Goal: Find specific page/section: Find specific page/section

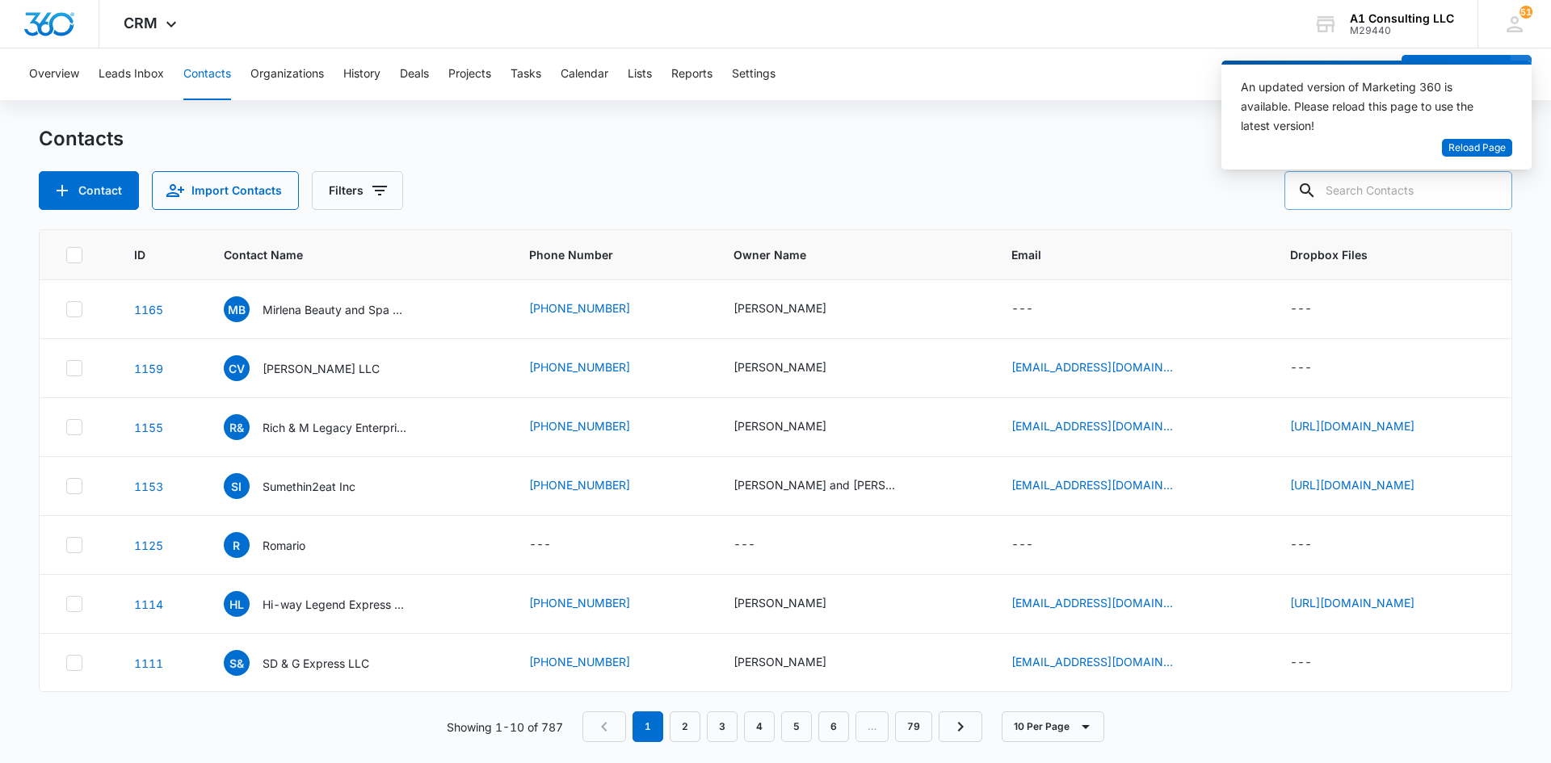
click at [1389, 202] on input "text" at bounding box center [1398, 190] width 228 height 39
type input "karter"
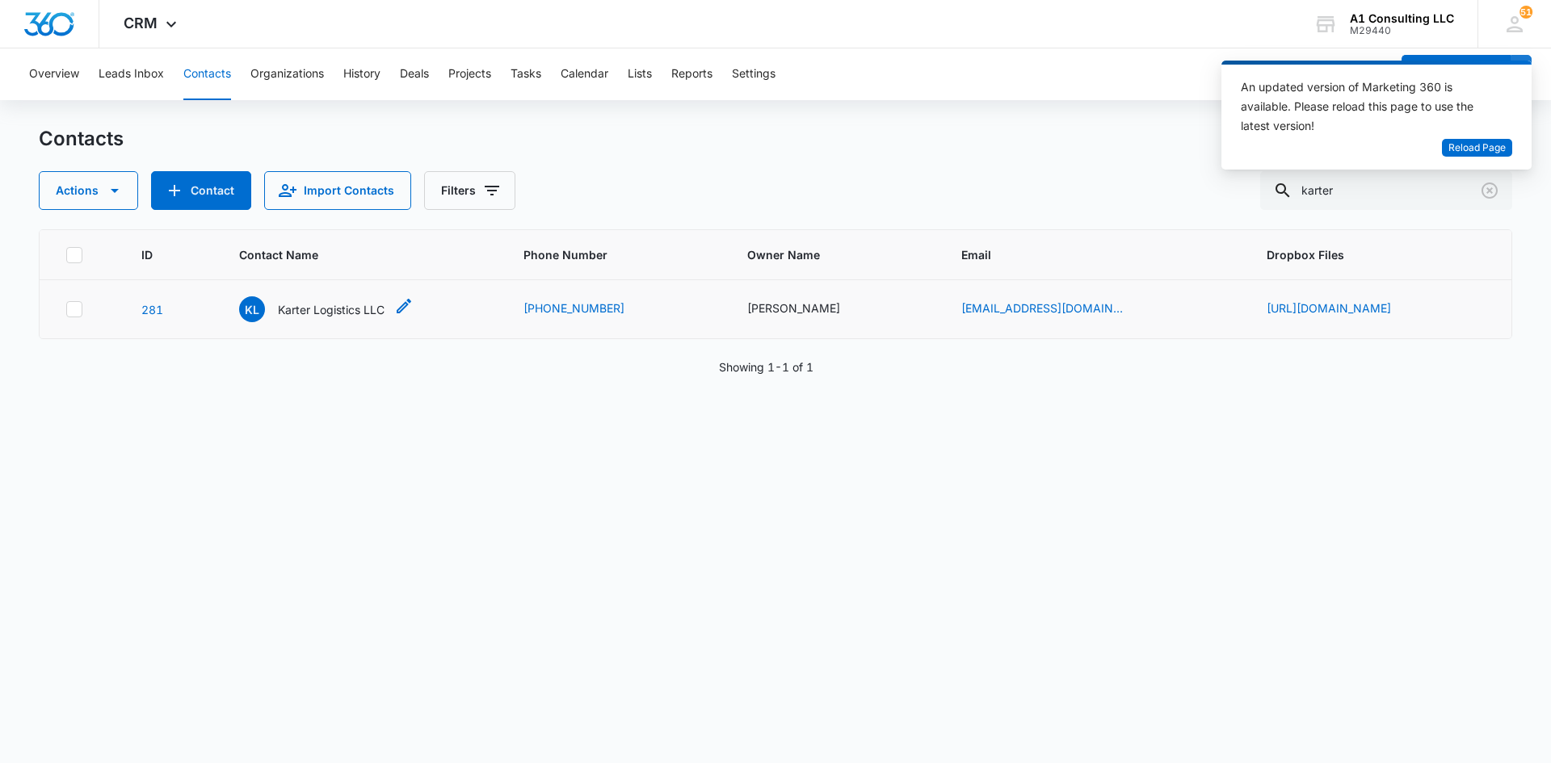
click at [287, 315] on p "Karter Logistics LLC" at bounding box center [331, 309] width 107 height 17
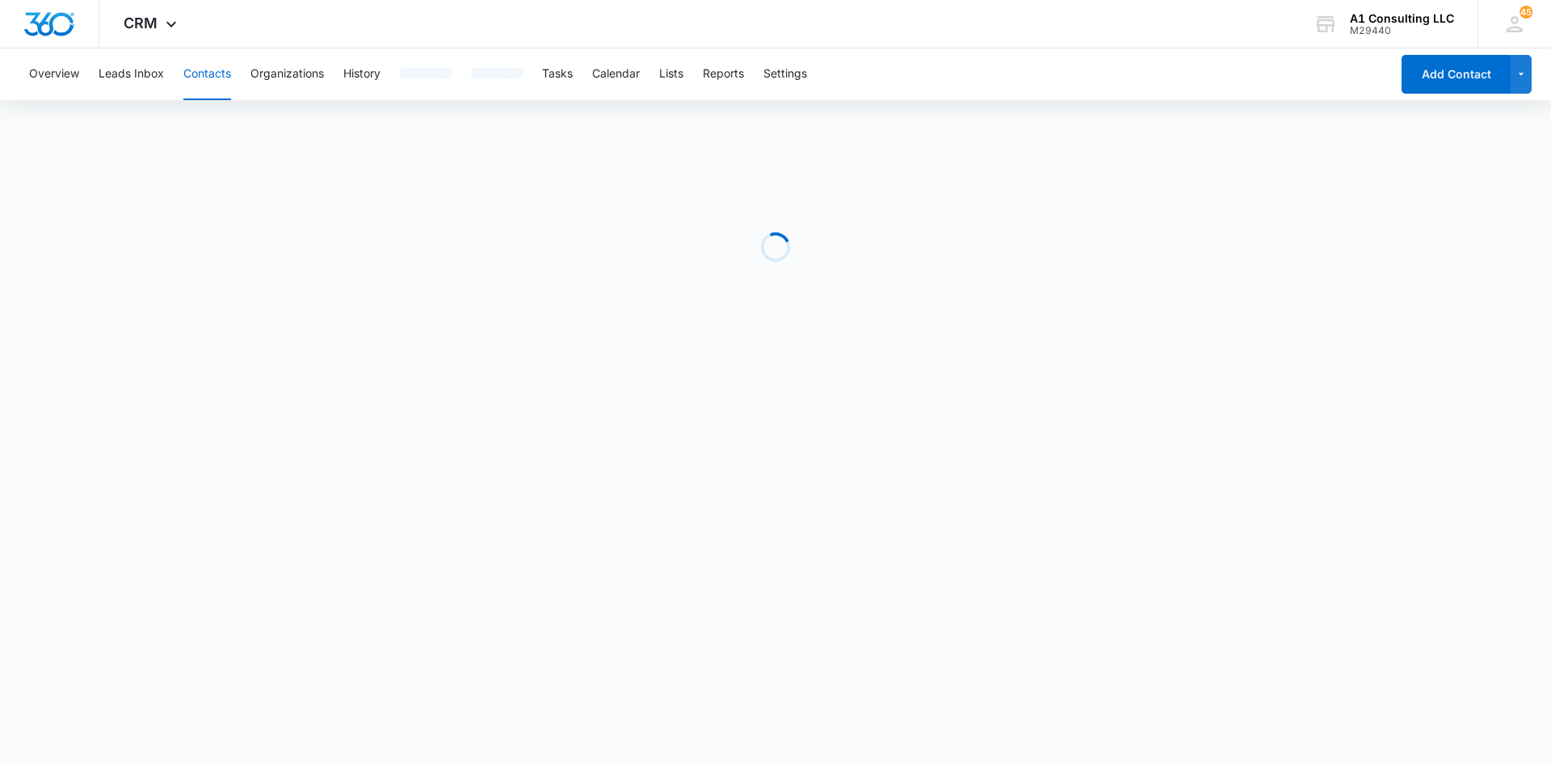
click at [1006, 61] on div "Overview Leads Inbox Contacts Organizations History Tasks Calendar Lists Report…" at bounding box center [704, 74] width 1371 height 52
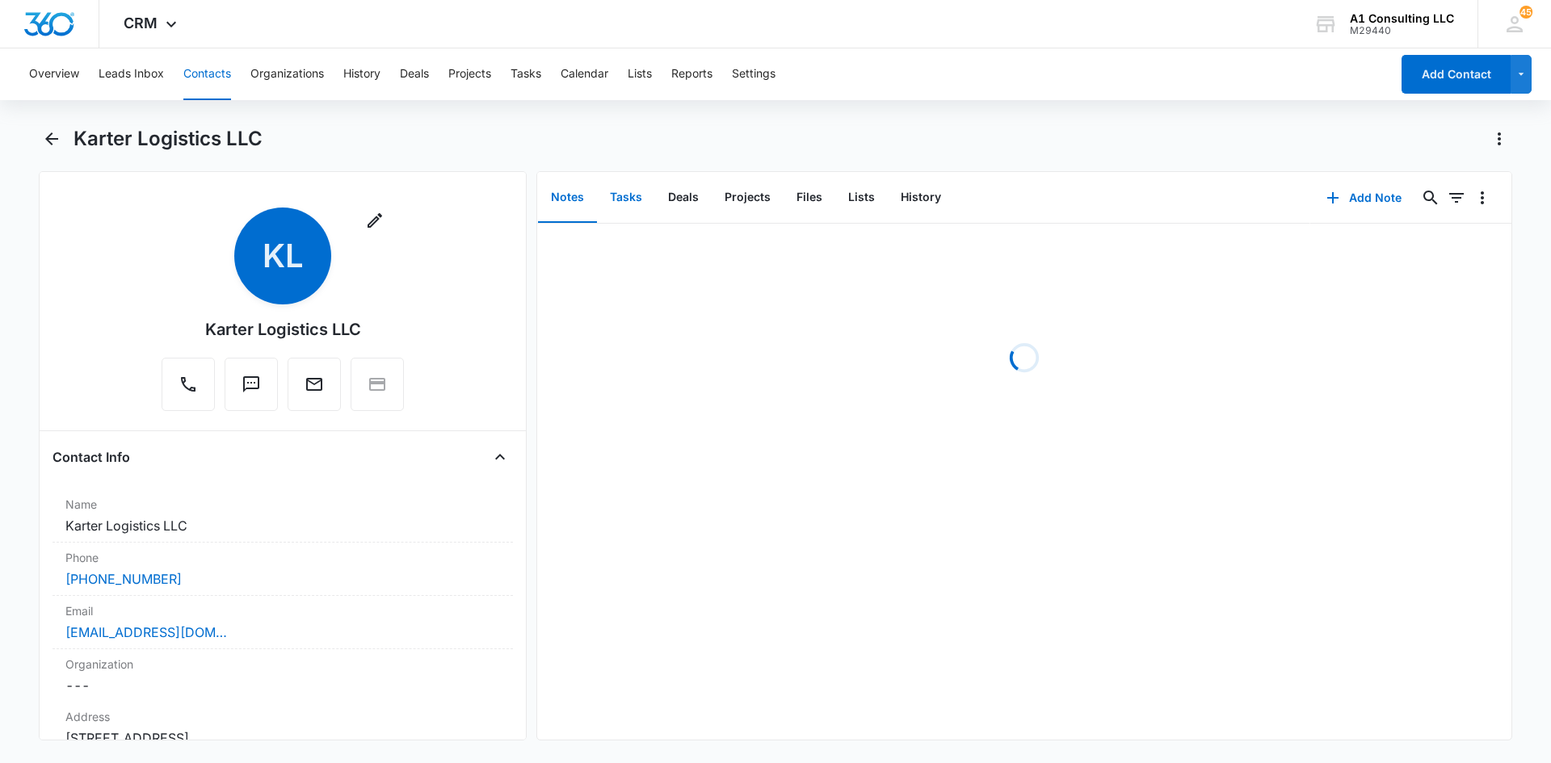
click at [628, 201] on button "Tasks" at bounding box center [626, 198] width 58 height 50
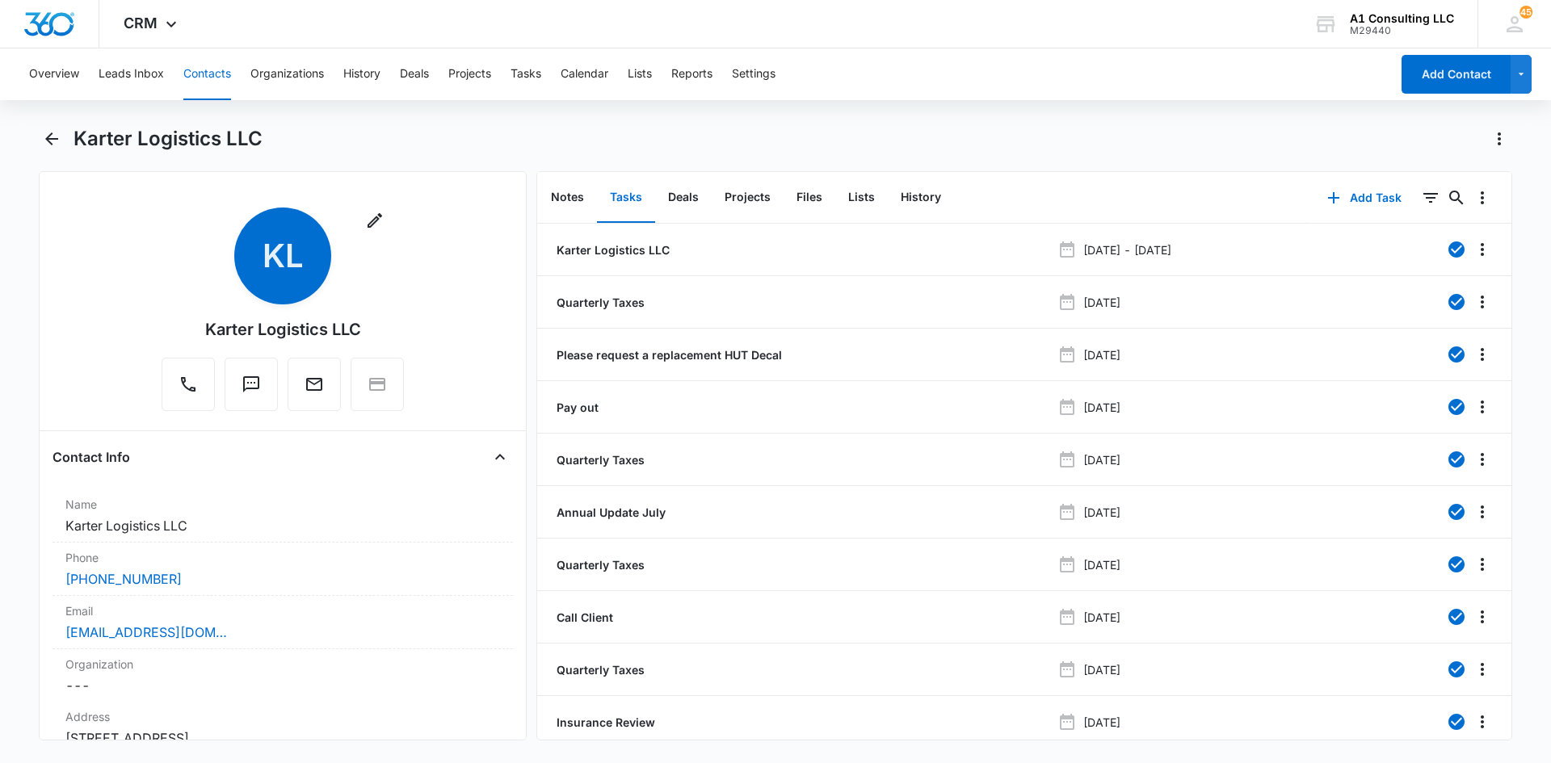
click at [1047, 128] on div "Karter Logistics LLC" at bounding box center [792, 139] width 1438 height 26
click at [566, 199] on button "Notes" at bounding box center [567, 198] width 59 height 50
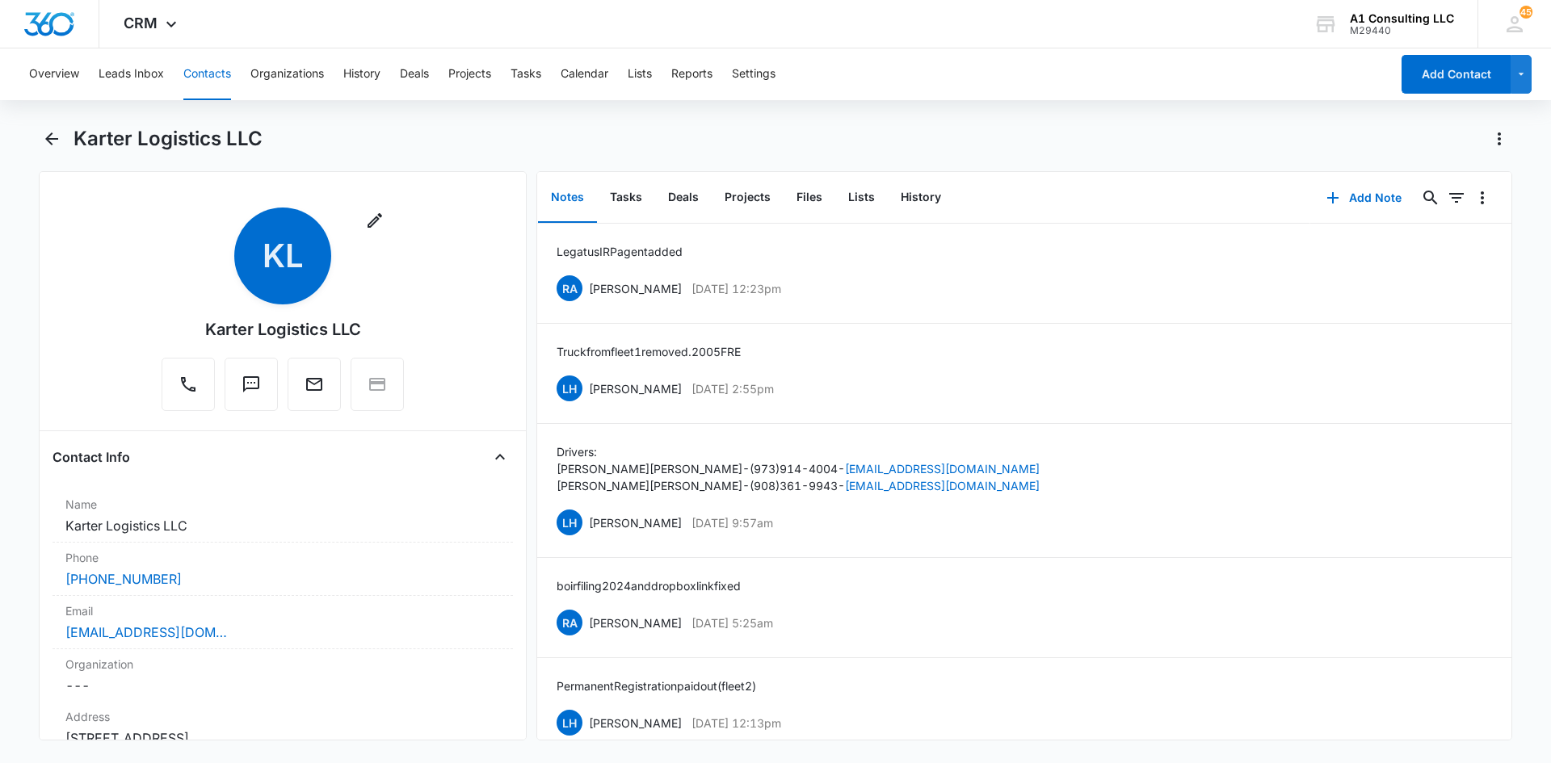
click at [1010, 128] on div "Karter Logistics LLC" at bounding box center [792, 139] width 1438 height 26
click at [976, 102] on div "Overview Leads Inbox Contacts Organizations History Deals Projects Tasks Calend…" at bounding box center [775, 404] width 1551 height 712
drag, startPoint x: 37, startPoint y: 132, endPoint x: 52, endPoint y: 134, distance: 14.6
click at [42, 132] on main "Karter Logistics LLC Remove KL Karter Logistics LLC Contact Info Name Cancel Sa…" at bounding box center [775, 443] width 1551 height 634
click at [60, 136] on icon "Back" at bounding box center [51, 138] width 19 height 19
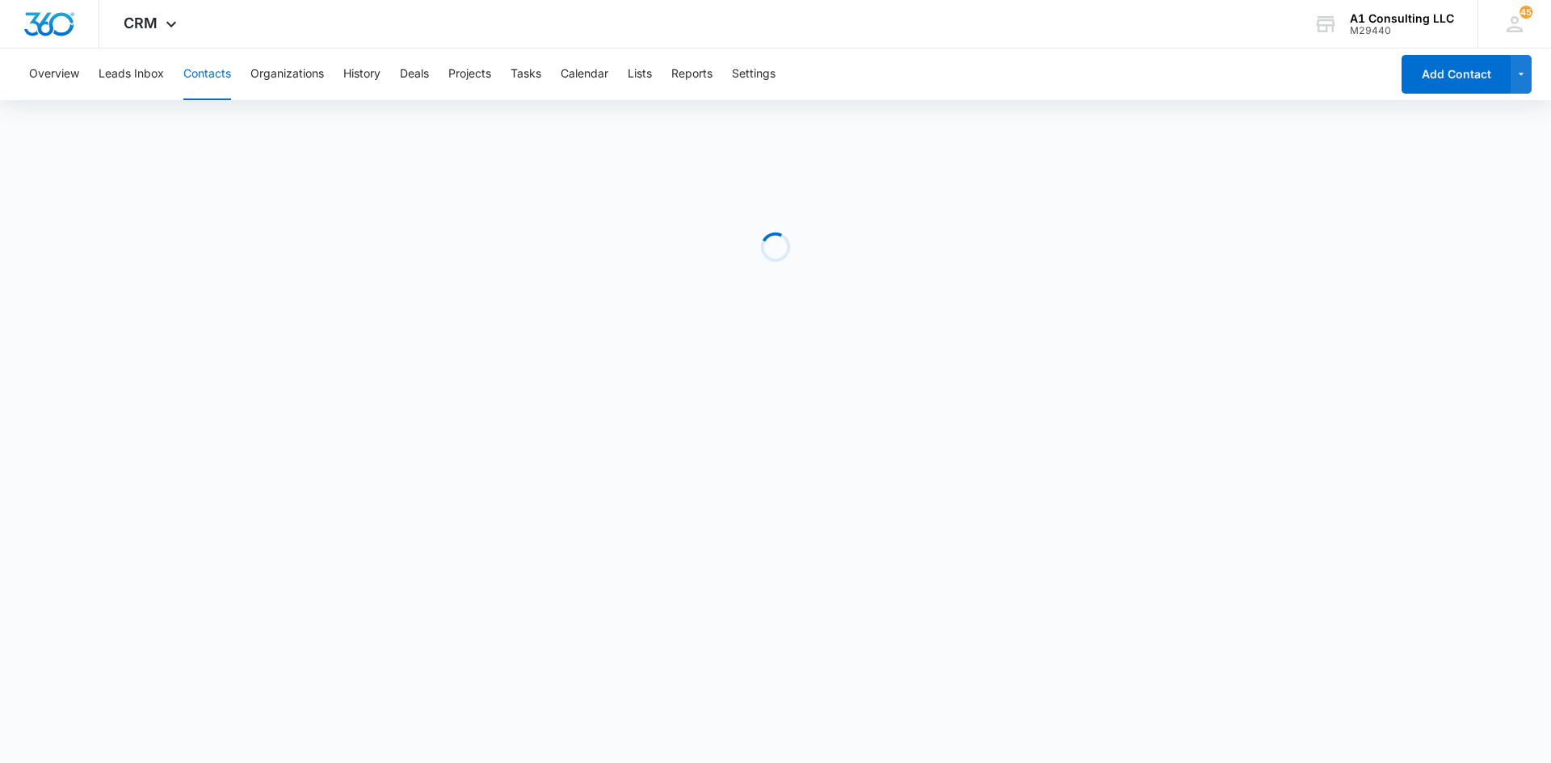
click at [1243, 78] on div "Overview Leads Inbox Contacts Organizations History Deals Projects Tasks Calend…" at bounding box center [704, 74] width 1371 height 52
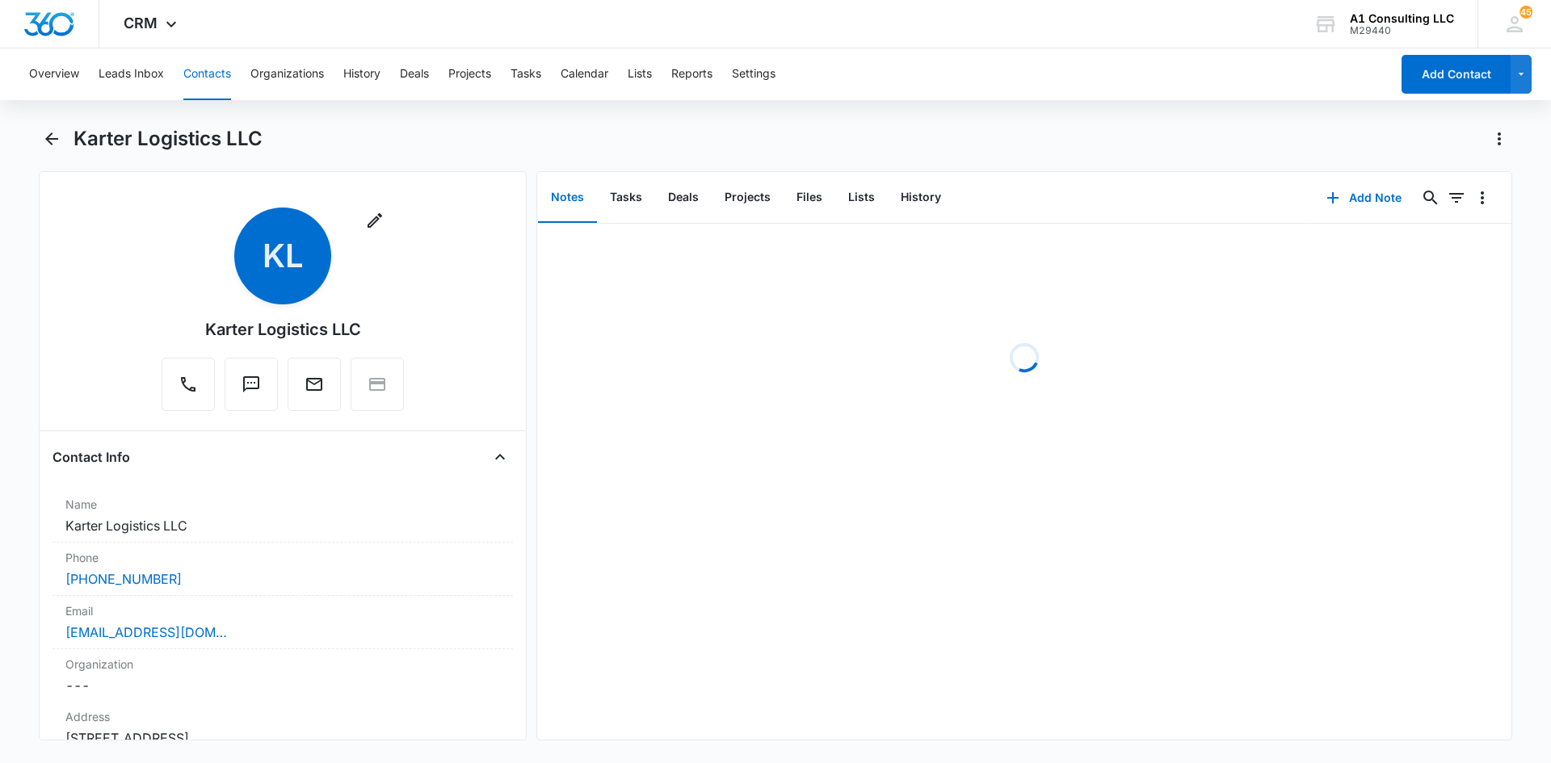
click at [1165, 74] on div "Overview Leads Inbox Contacts Organizations History Deals Projects Tasks Calend…" at bounding box center [704, 74] width 1371 height 52
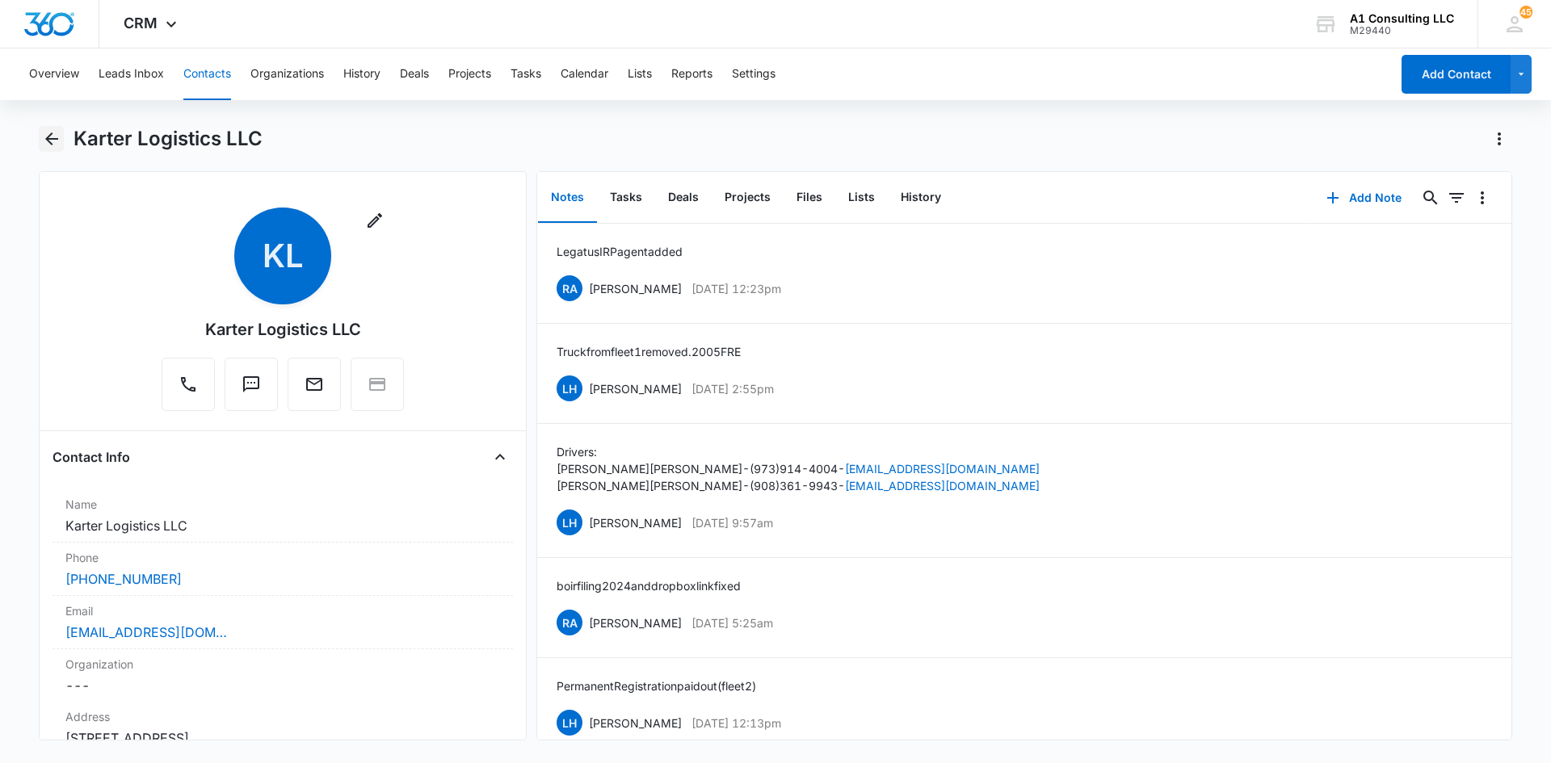
click at [56, 135] on icon "Back" at bounding box center [51, 138] width 19 height 19
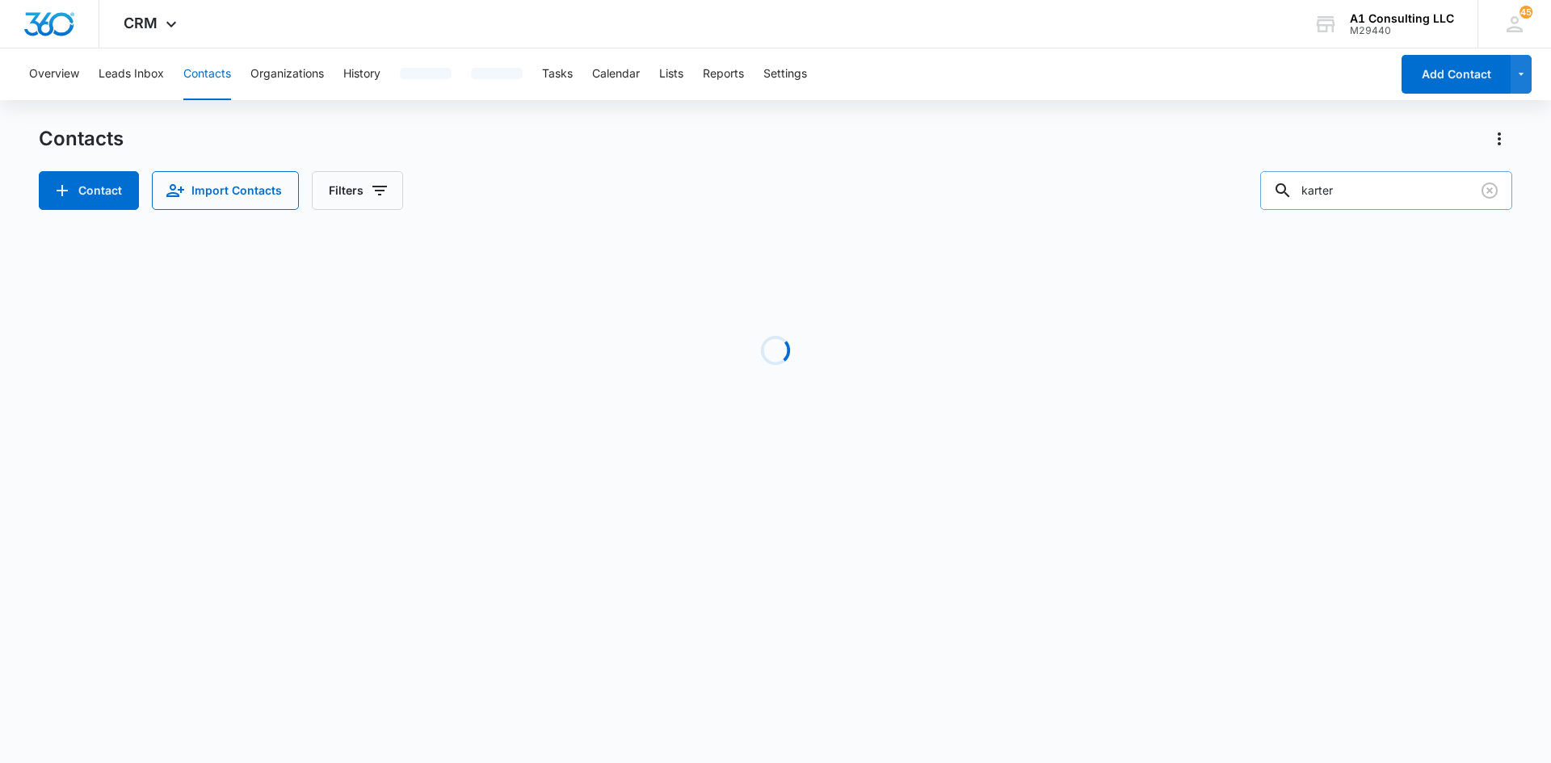
drag, startPoint x: 1377, startPoint y: 190, endPoint x: 1291, endPoint y: 198, distance: 86.0
click at [1291, 198] on div "karter" at bounding box center [1386, 190] width 252 height 39
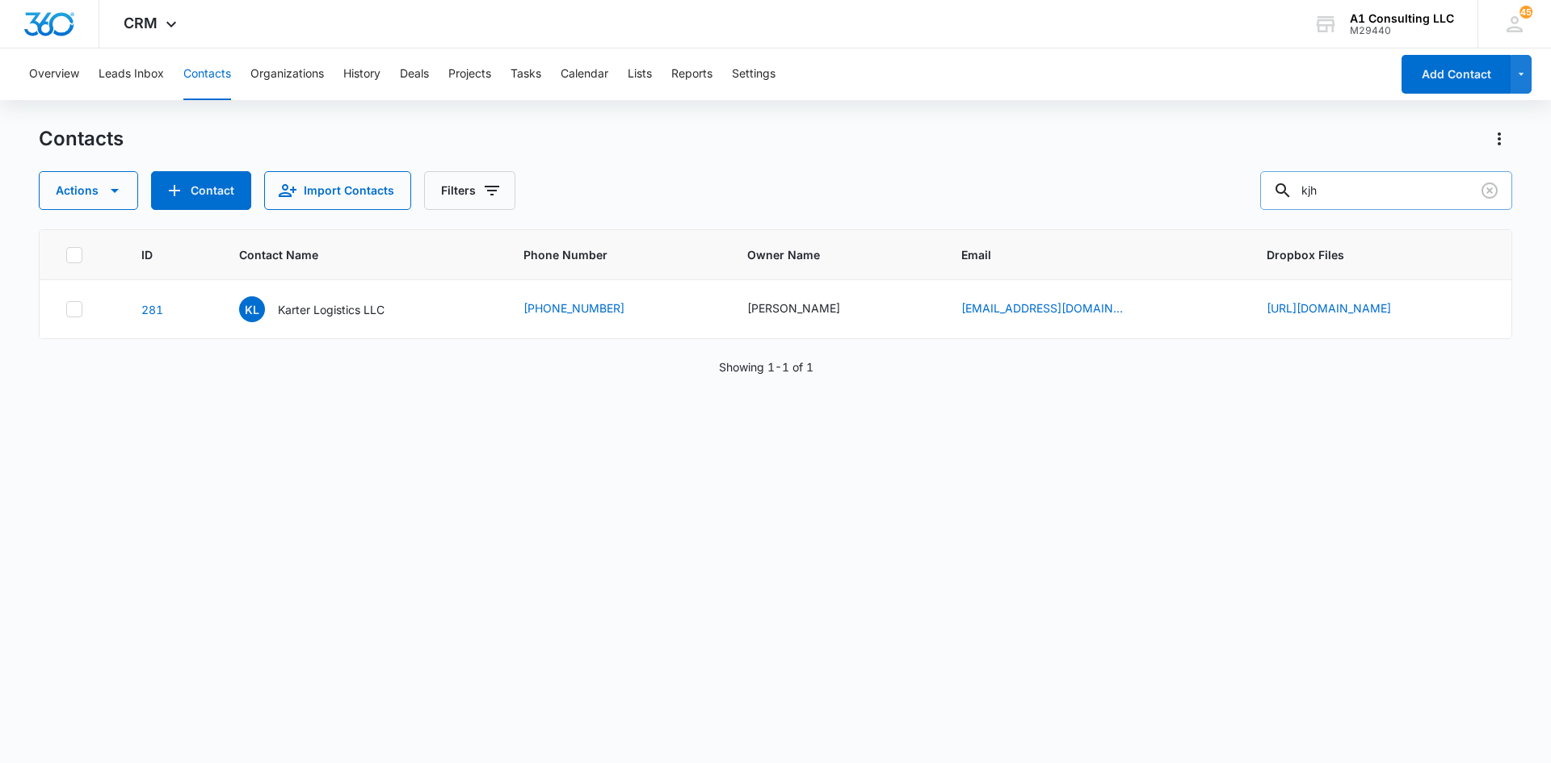
type input "kjh"
click at [314, 314] on p "KJH Carriers Corporation" at bounding box center [340, 309] width 132 height 17
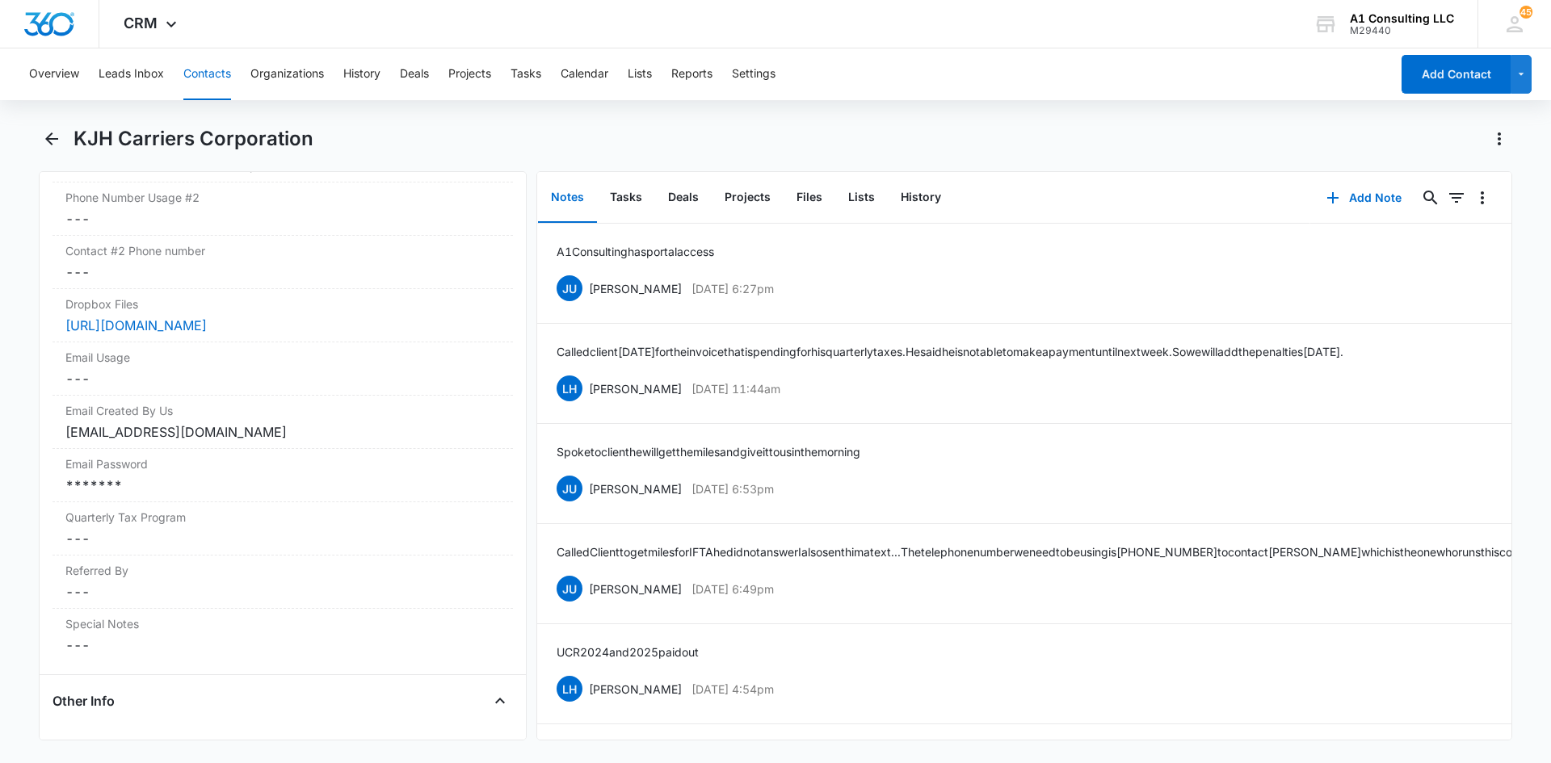
scroll to position [1529, 0]
click at [395, 489] on div "*******" at bounding box center [282, 479] width 435 height 19
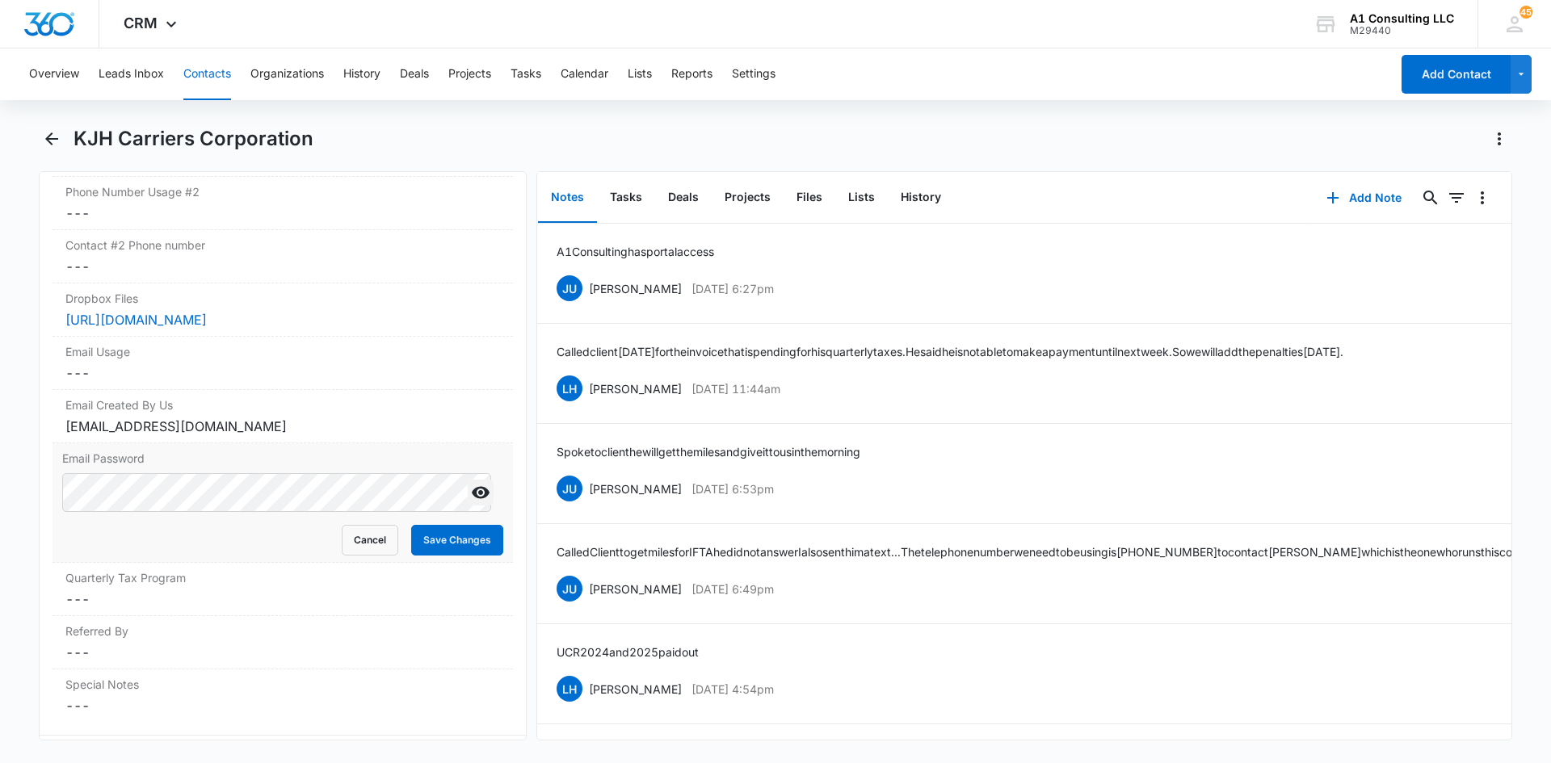
click at [472, 499] on icon "Show" at bounding box center [481, 493] width 18 height 12
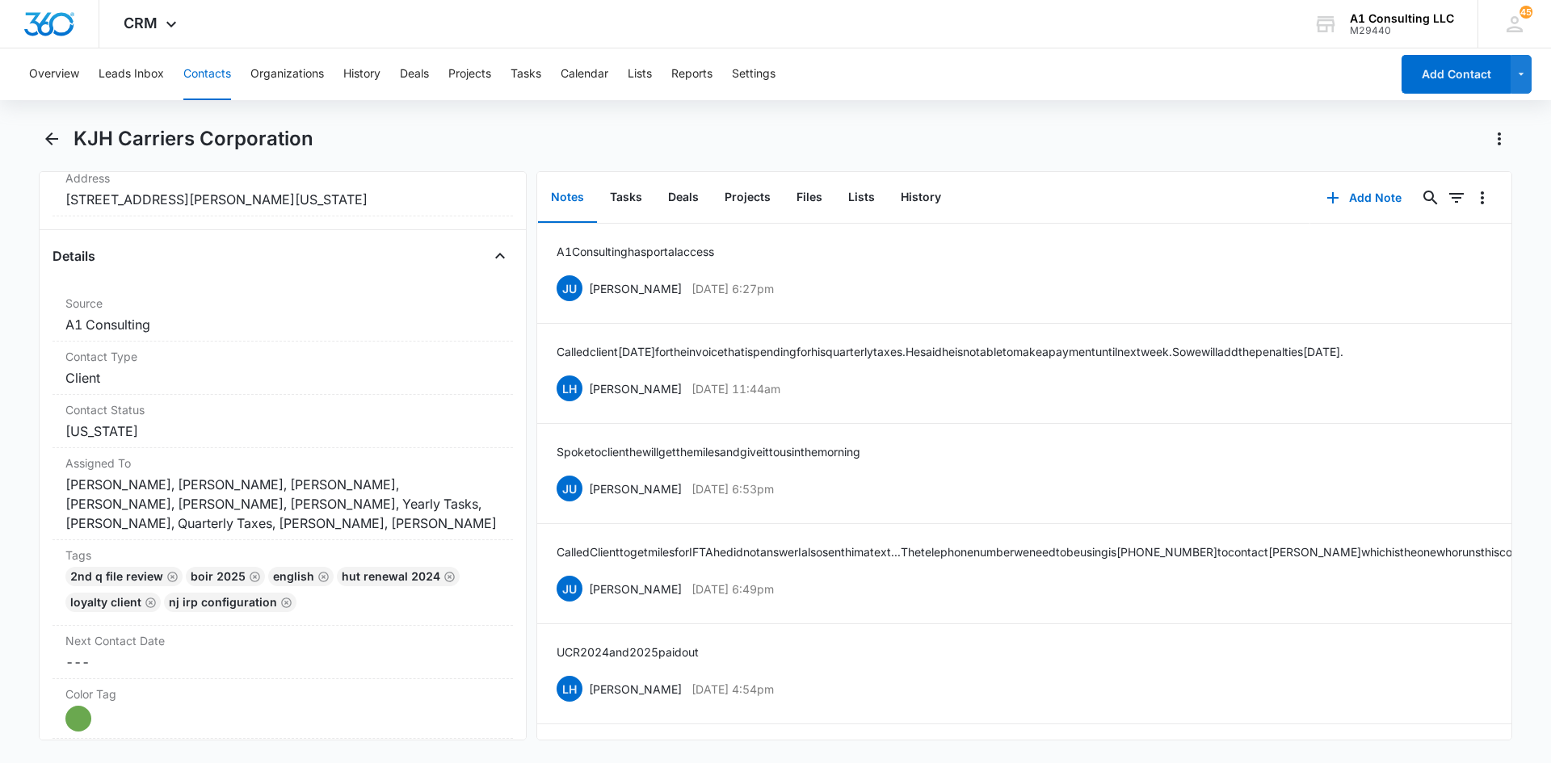
scroll to position [0, 0]
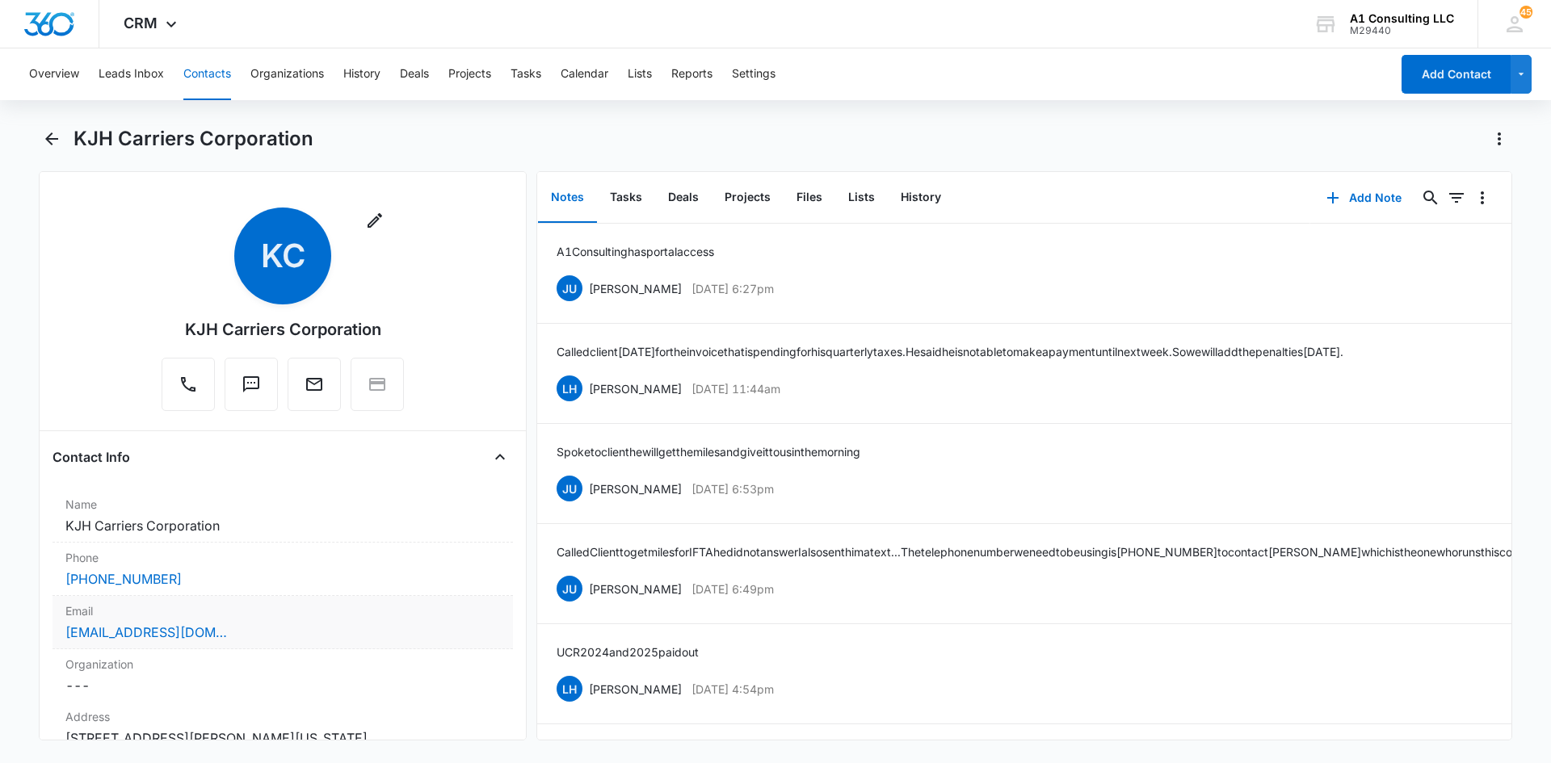
click at [265, 640] on div "Email Cancel Save Changes reginaldhendrex@yahoo.com" at bounding box center [282, 622] width 460 height 53
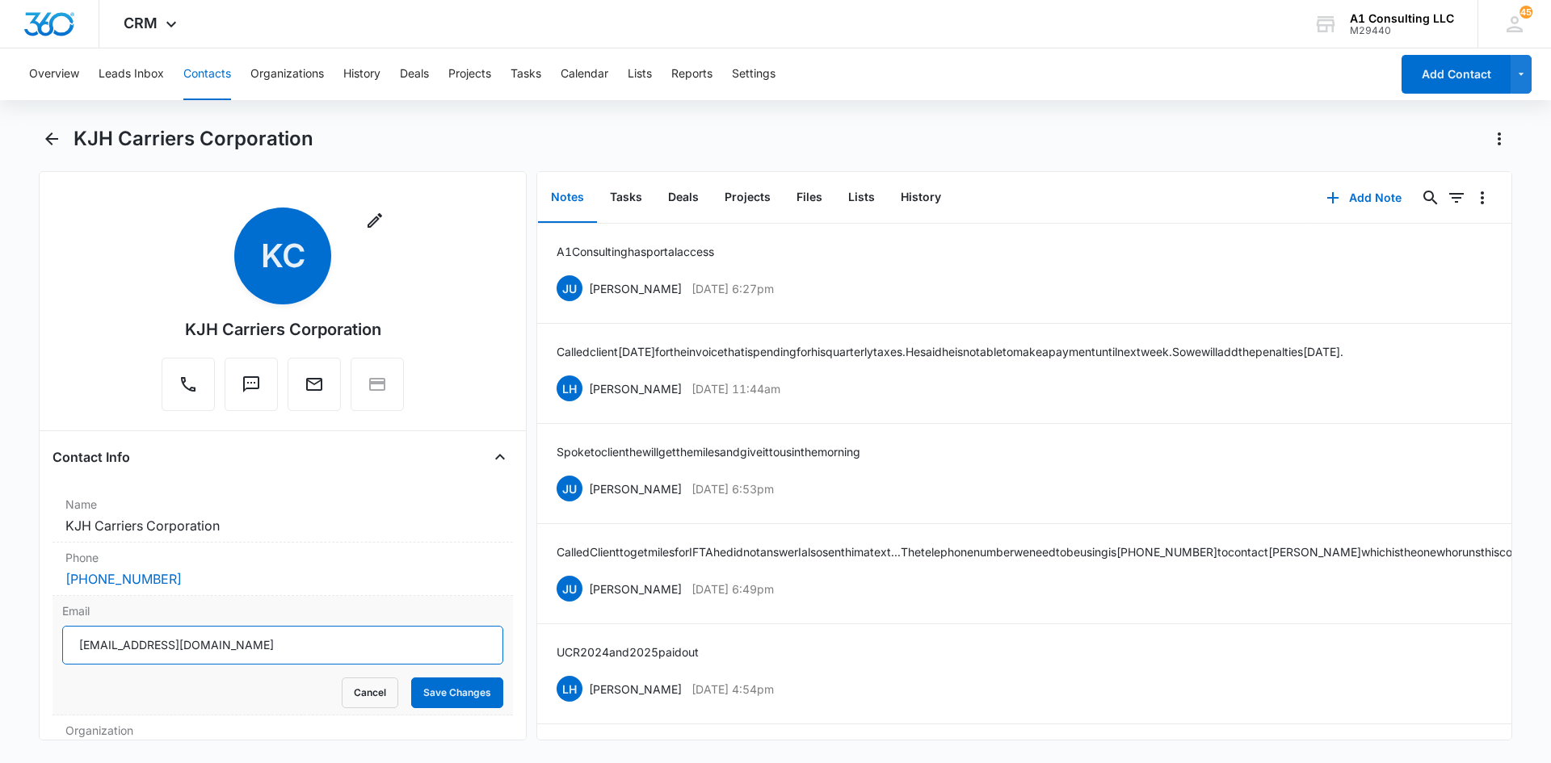
drag, startPoint x: 252, startPoint y: 648, endPoint x: 72, endPoint y: 649, distance: 180.1
click at [72, 649] on input "[EMAIL_ADDRESS][DOMAIN_NAME]" at bounding box center [282, 645] width 441 height 39
